Goal: Task Accomplishment & Management: Manage account settings

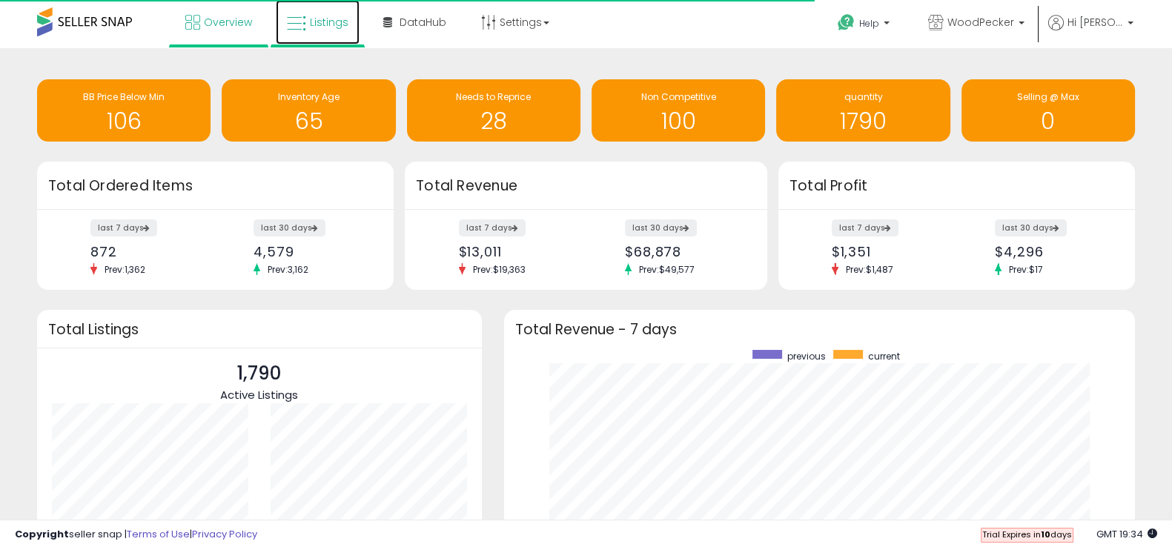
click at [311, 24] on span "Listings" at bounding box center [329, 22] width 39 height 15
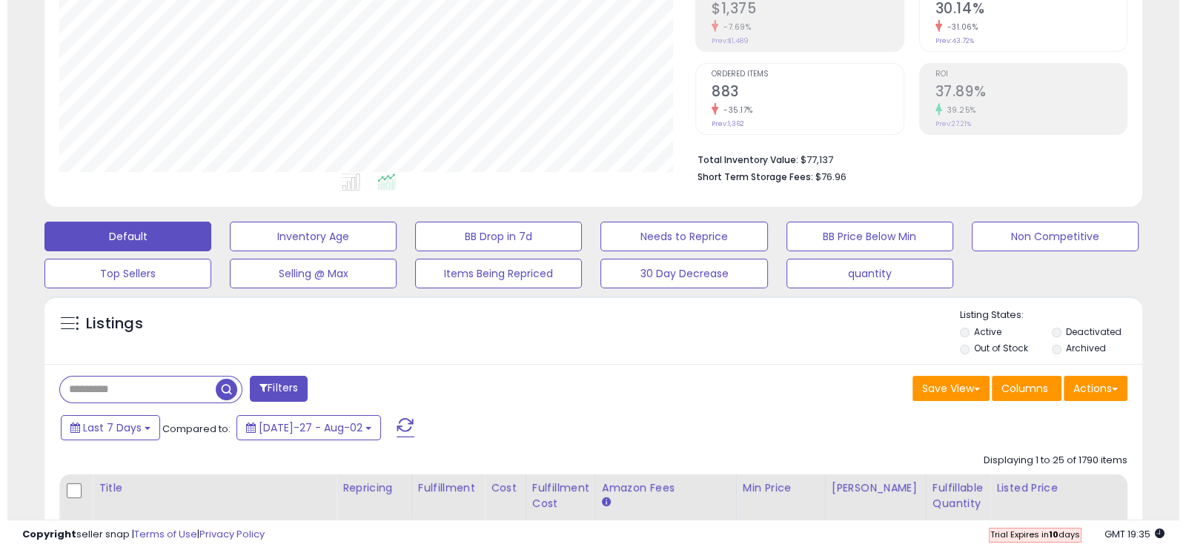
scroll to position [338, 0]
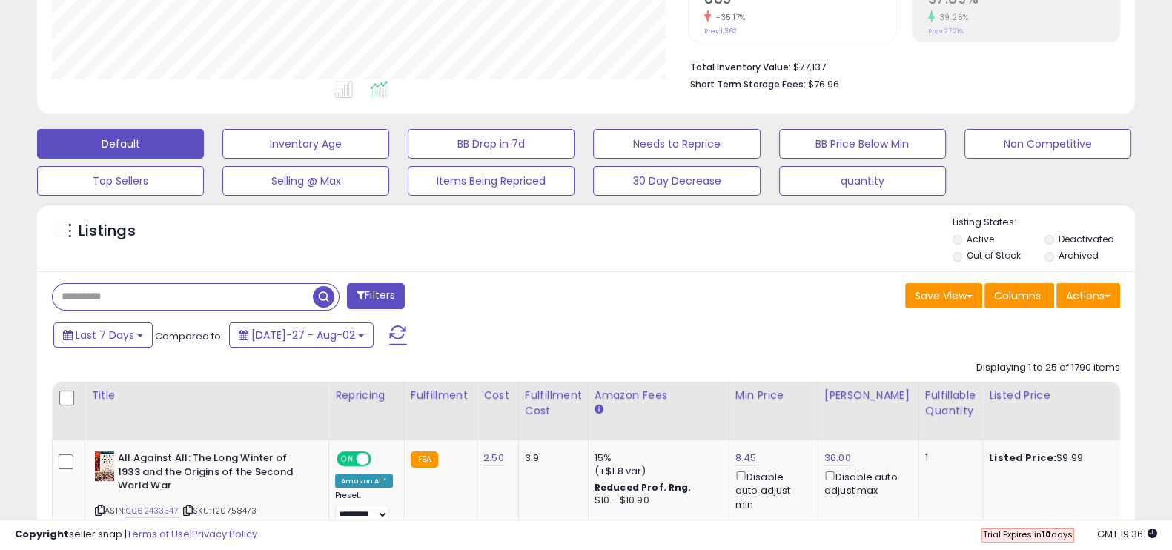
click at [125, 290] on input "text" at bounding box center [183, 297] width 260 height 26
paste input "*********"
type input "*********"
click at [371, 294] on button "Filters" at bounding box center [376, 296] width 58 height 26
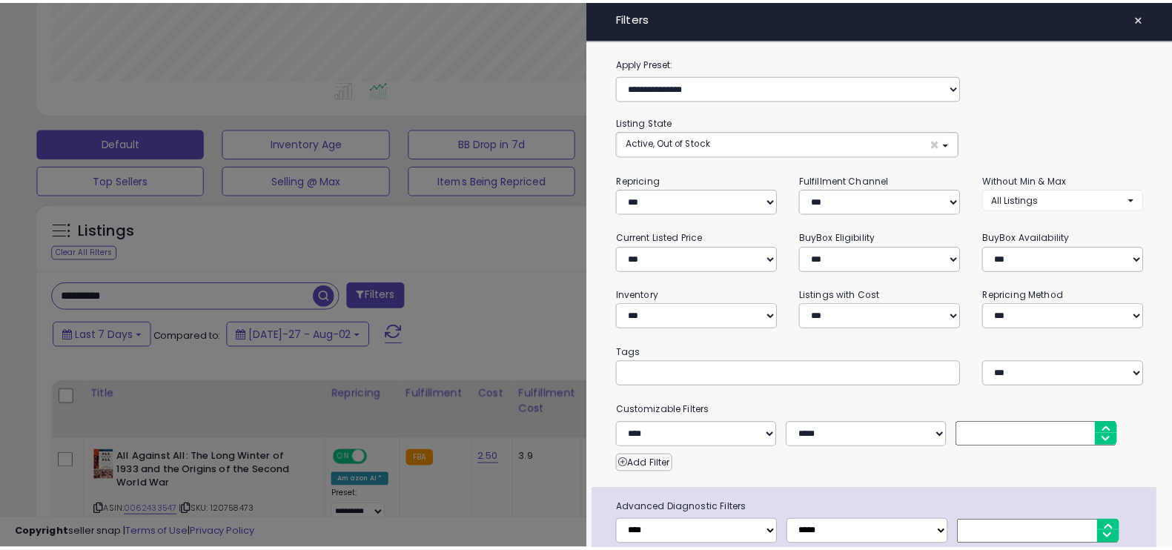
scroll to position [303, 644]
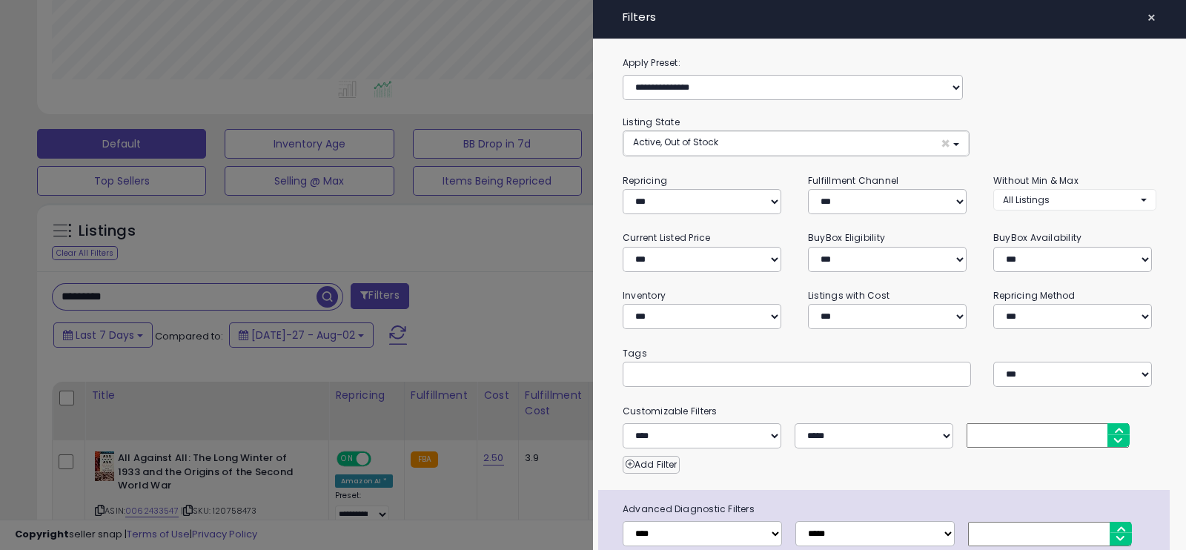
click at [487, 283] on div at bounding box center [593, 275] width 1186 height 550
click at [1147, 16] on span "×" at bounding box center [1152, 17] width 10 height 21
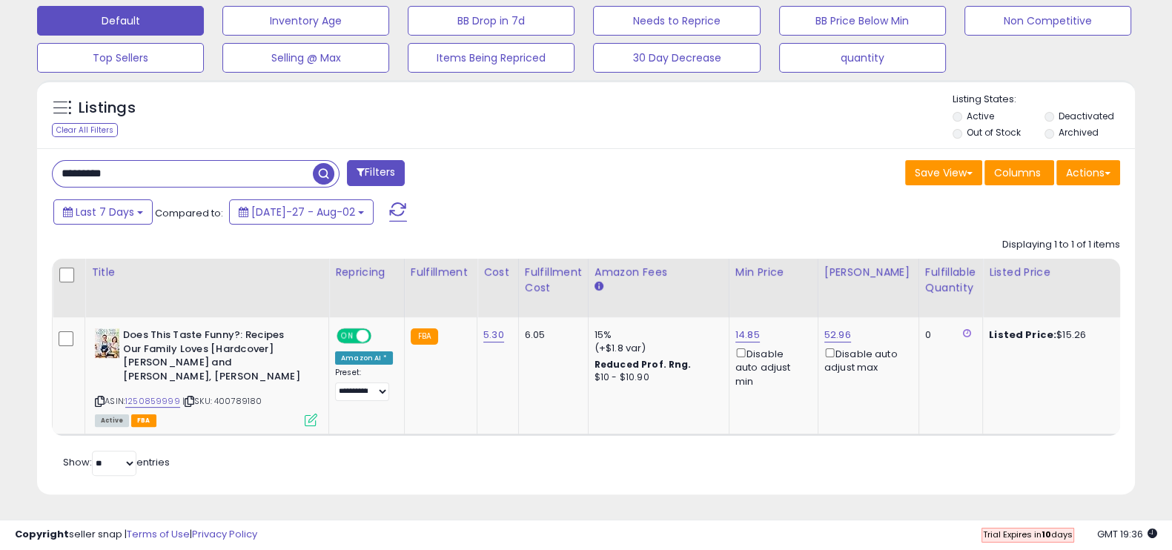
scroll to position [474, 0]
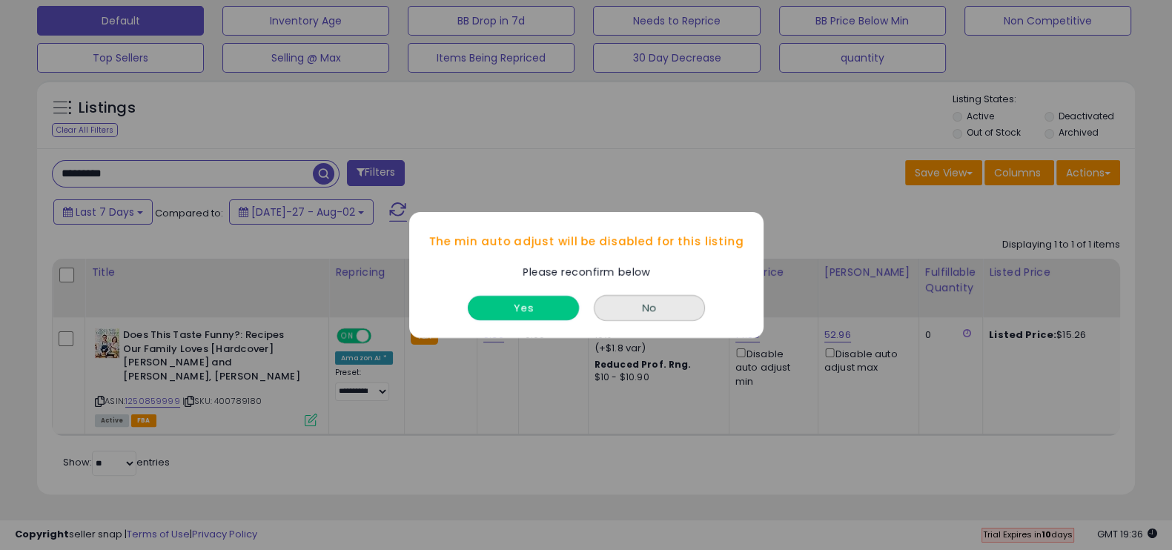
click at [536, 309] on button "Yes" at bounding box center [523, 308] width 111 height 24
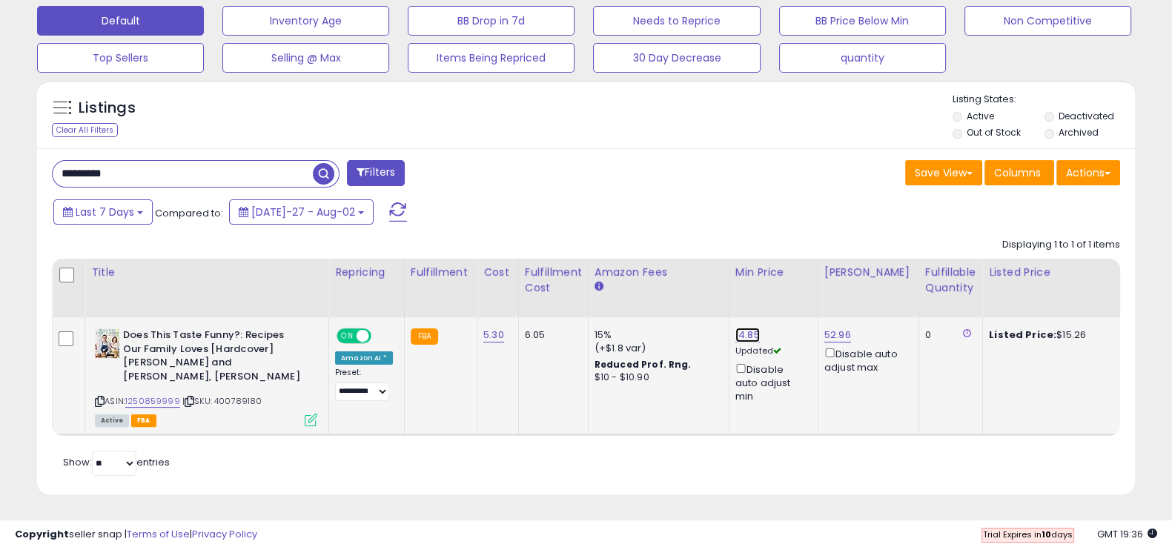
click at [747, 328] on link "14.85" at bounding box center [747, 335] width 24 height 15
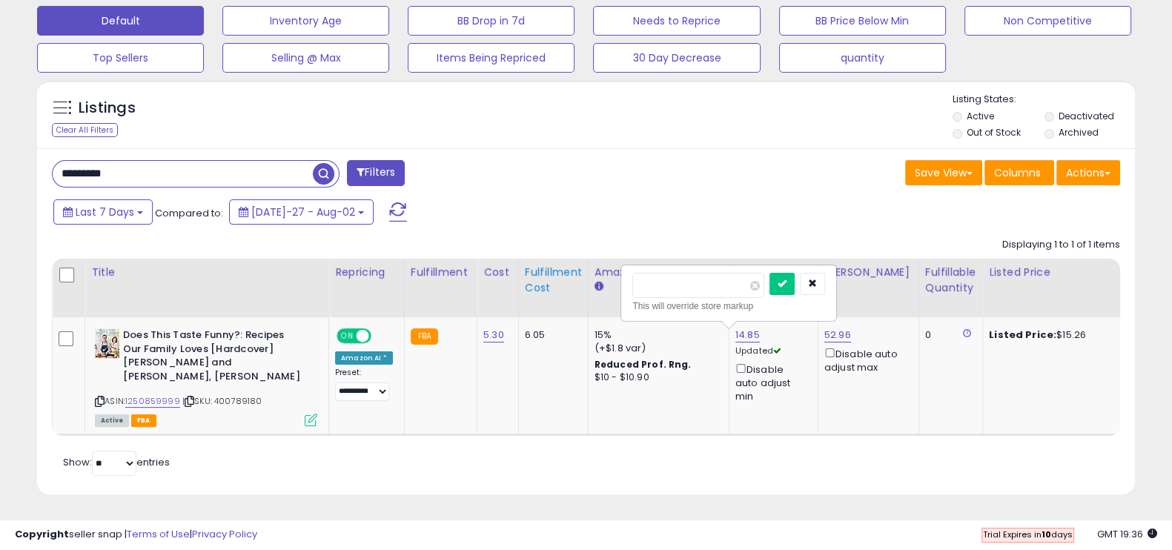
drag, startPoint x: 672, startPoint y: 272, endPoint x: 556, endPoint y: 268, distance: 115.7
click at [556, 268] on table "Title Repricing" at bounding box center [1116, 347] width 2129 height 177
type input "*****"
click at [787, 279] on icon "submit" at bounding box center [782, 283] width 9 height 9
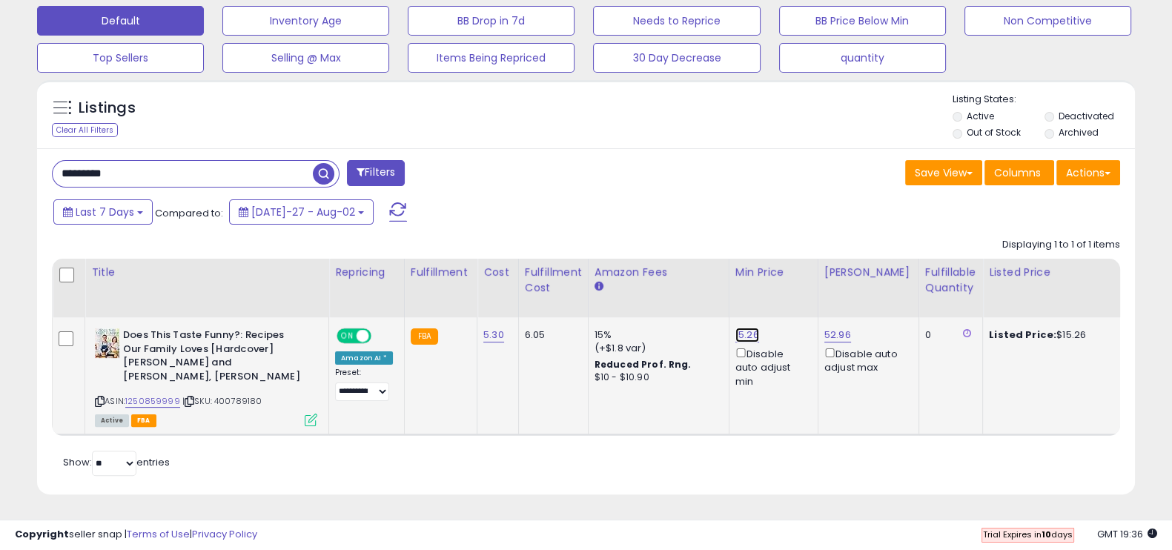
click at [745, 328] on link "15.26" at bounding box center [747, 335] width 24 height 15
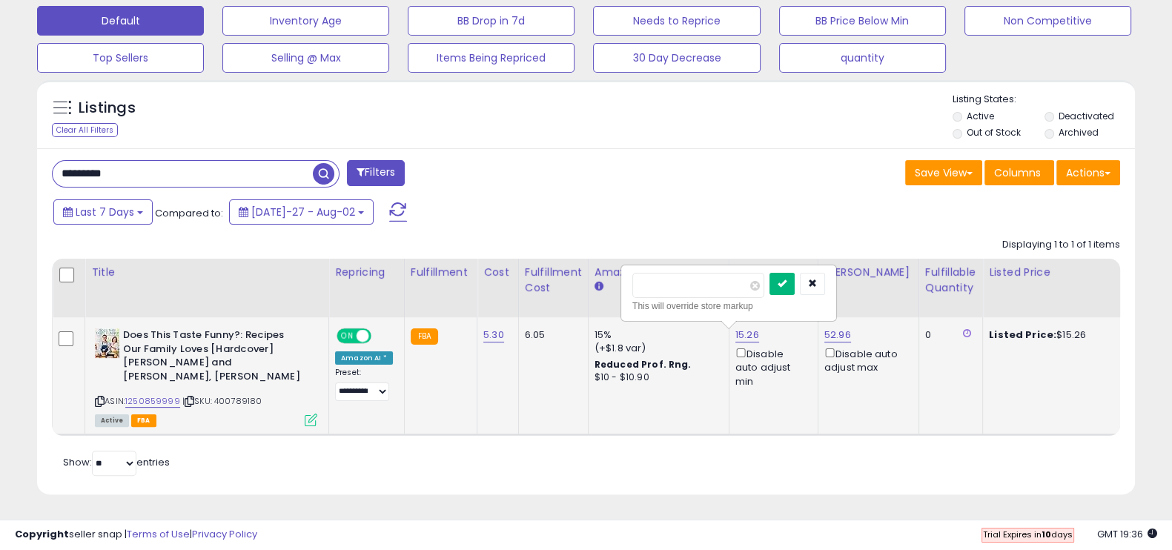
type input "*****"
click at [795, 273] on button "submit" at bounding box center [782, 284] width 25 height 22
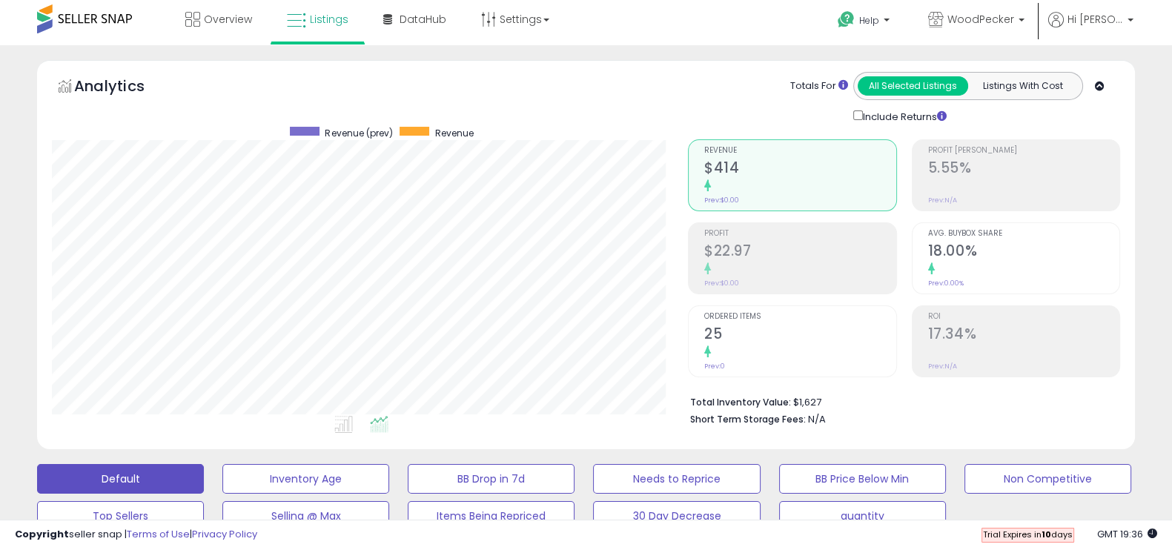
scroll to position [0, 0]
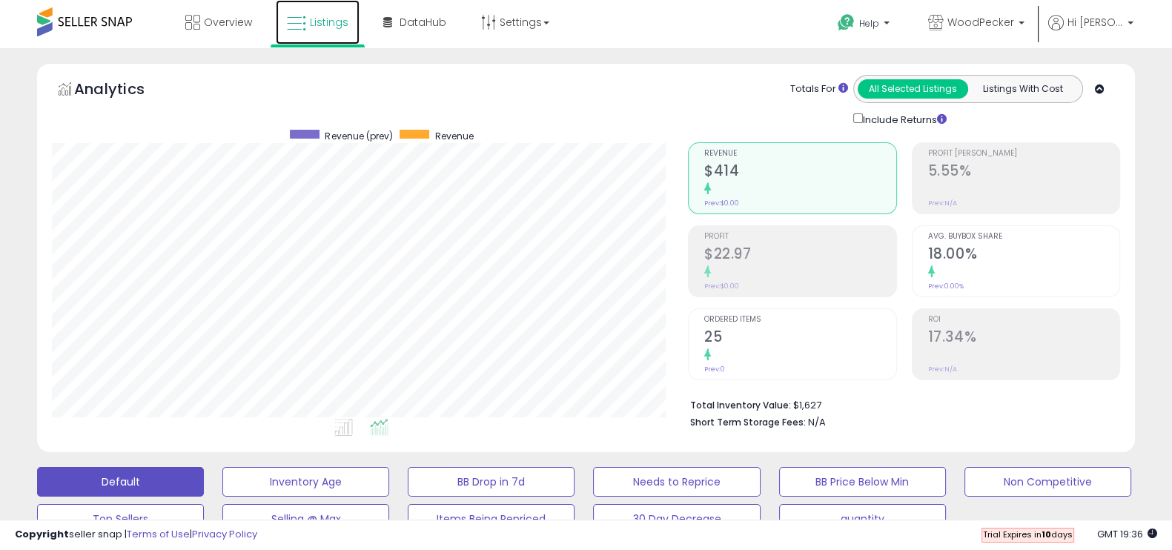
click at [318, 20] on span "Listings" at bounding box center [329, 22] width 39 height 15
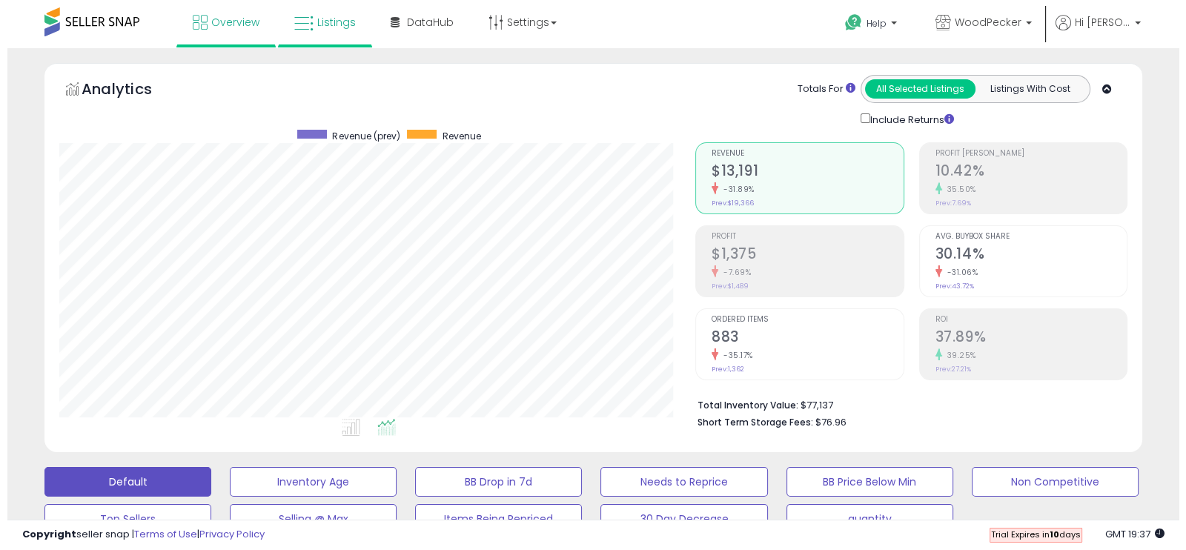
scroll to position [303, 635]
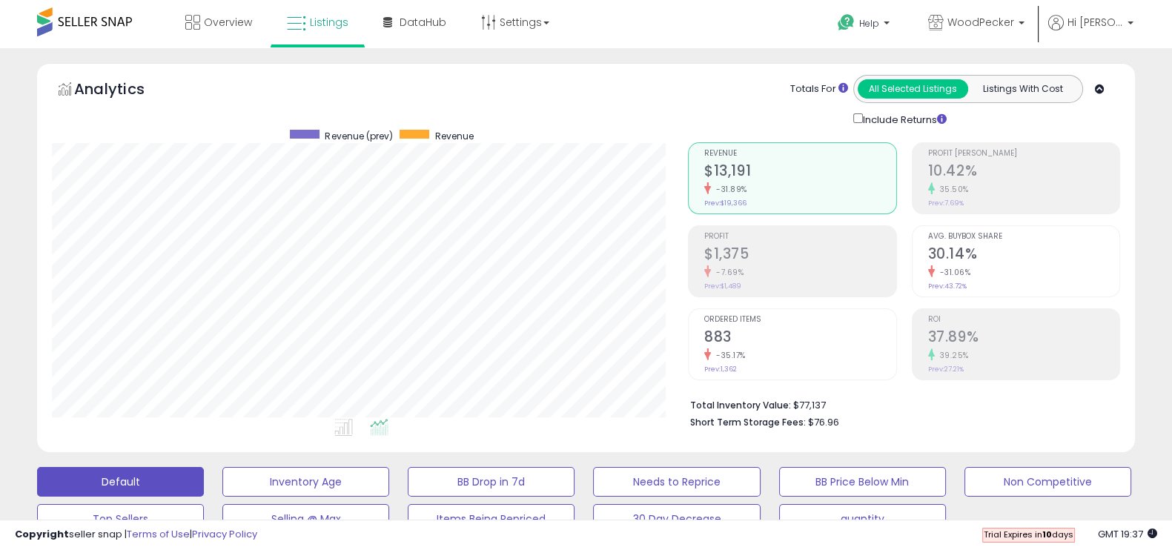
click at [981, 182] on div "35.50%" at bounding box center [1023, 189] width 191 height 14
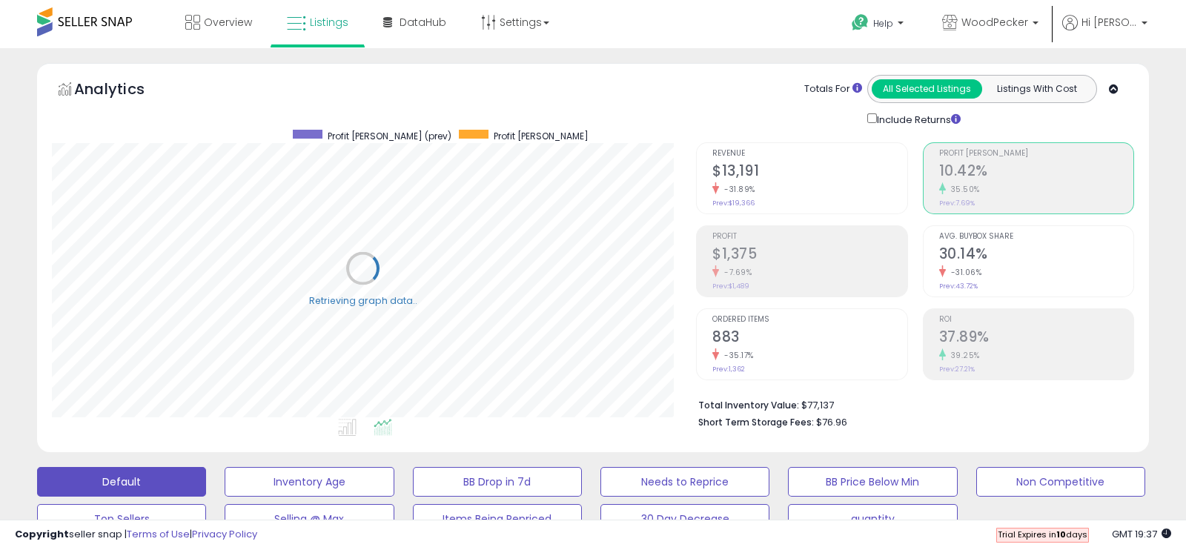
scroll to position [741053, 740721]
click at [788, 268] on div "-7.69%" at bounding box center [799, 272] width 191 height 14
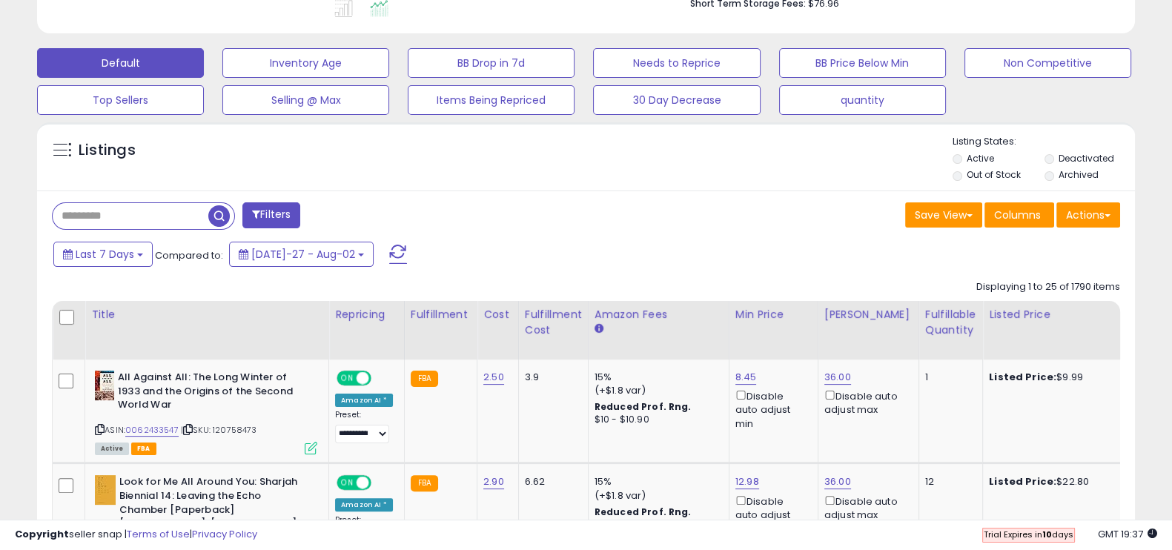
scroll to position [0, 0]
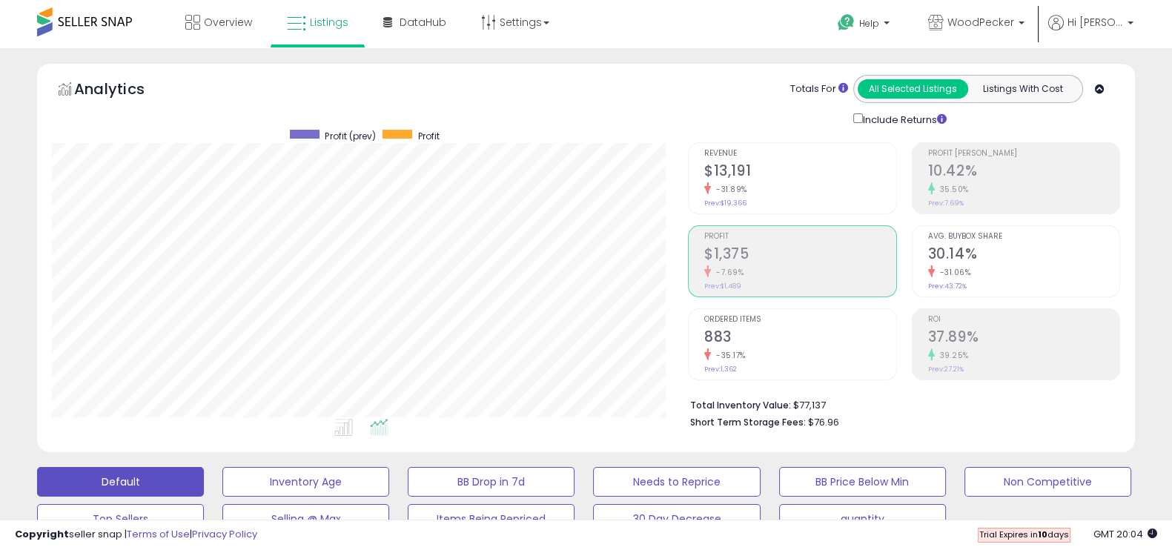
click at [103, 19] on span at bounding box center [84, 21] width 95 height 29
